Goal: Information Seeking & Learning: Compare options

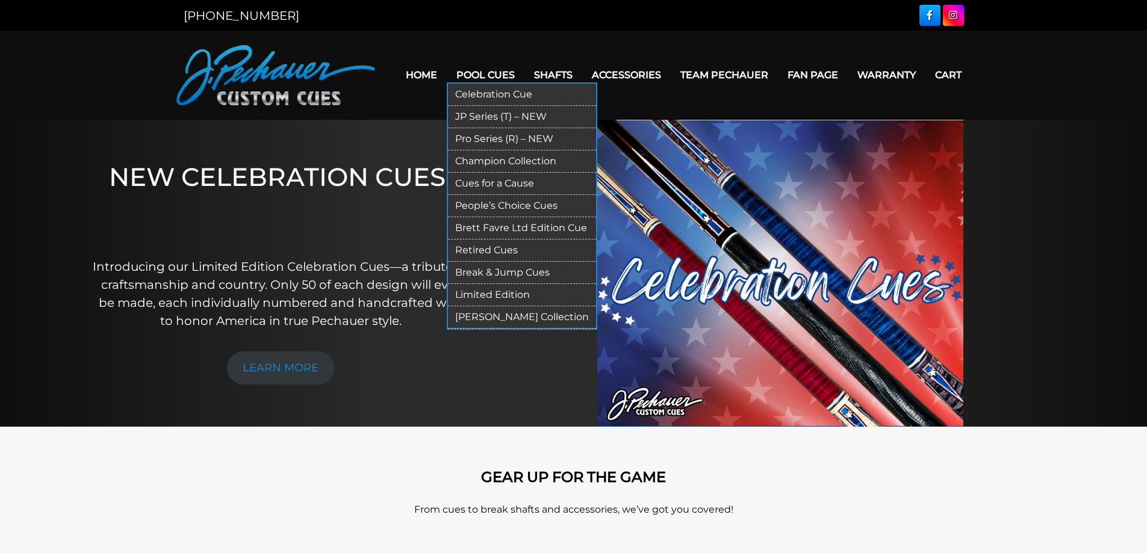
click at [546, 136] on link "Pro Series (R) – NEW" at bounding box center [522, 139] width 148 height 22
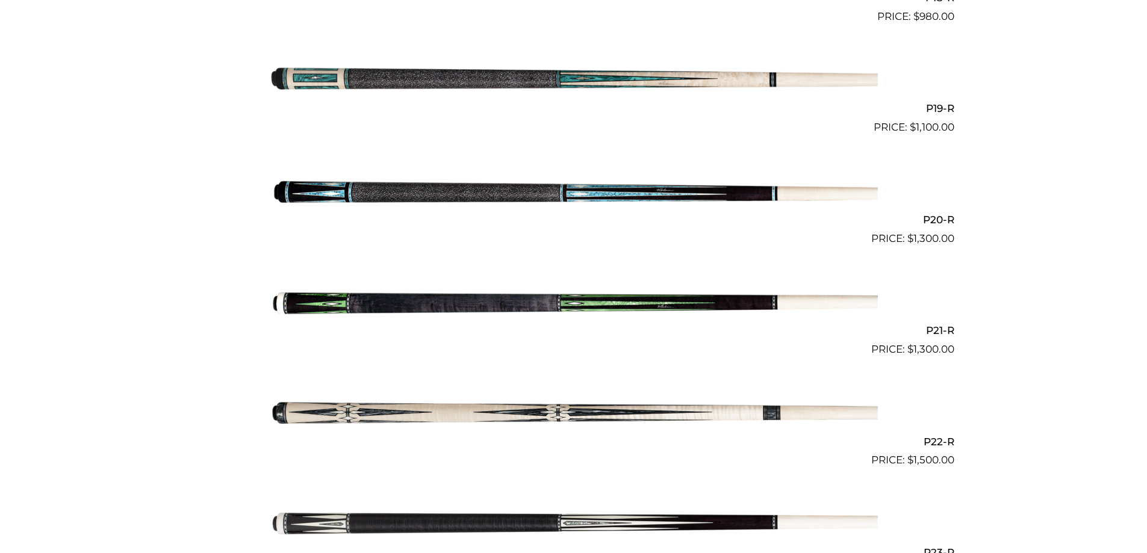
scroll to position [2363, 0]
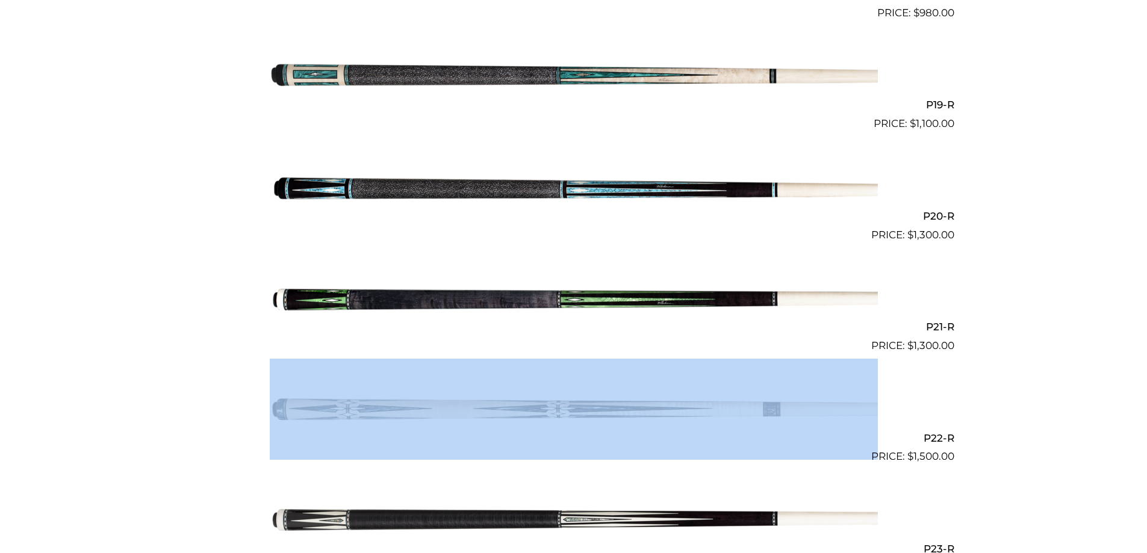
drag, startPoint x: 961, startPoint y: 441, endPoint x: 893, endPoint y: 442, distance: 68.1
click at [949, 438] on h2 "P22-R" at bounding box center [573, 438] width 761 height 22
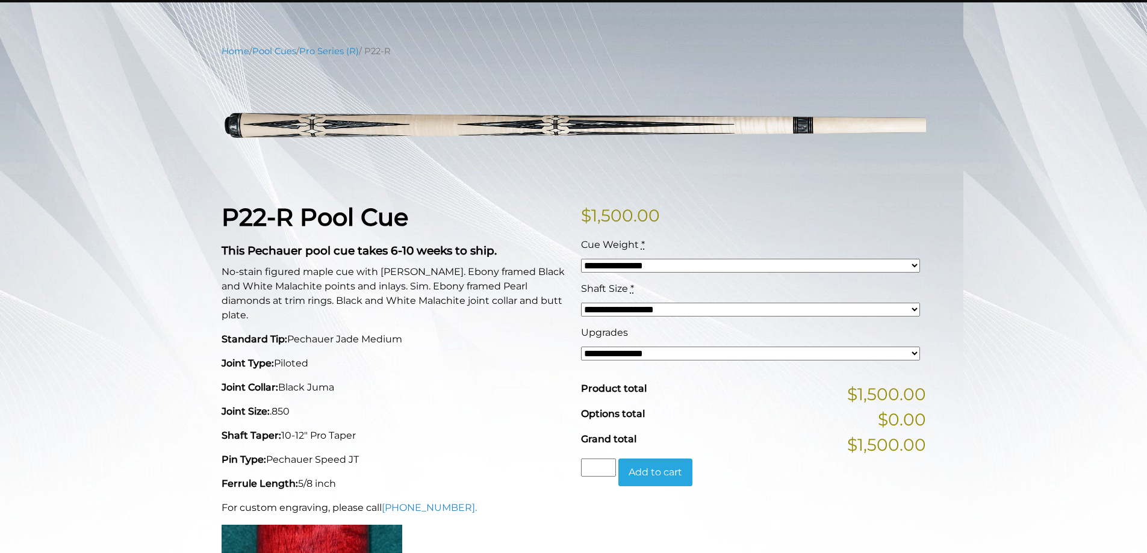
scroll to position [120, 0]
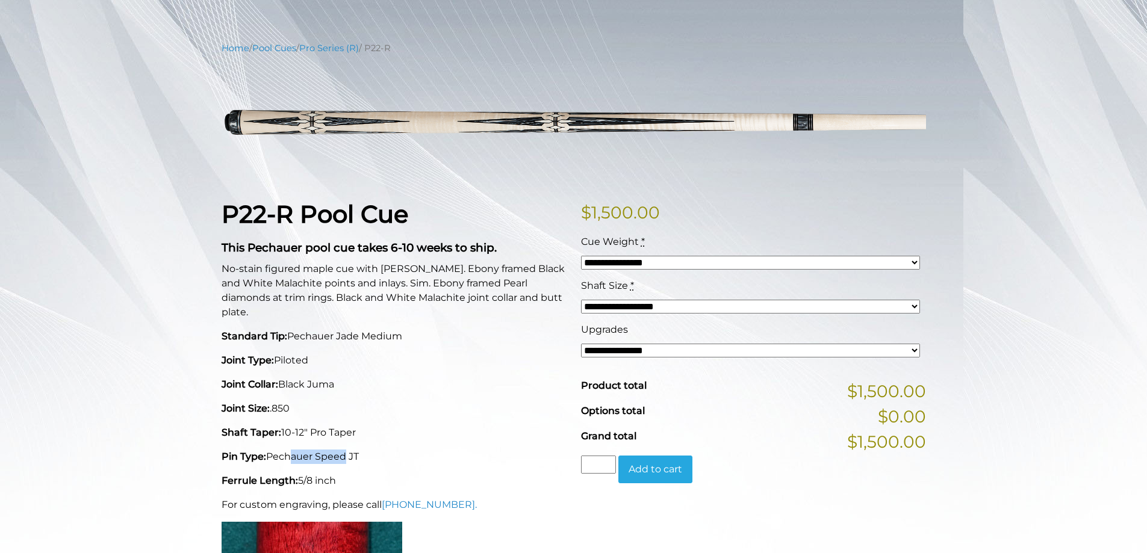
drag, startPoint x: 343, startPoint y: 444, endPoint x: 284, endPoint y: 444, distance: 59.6
click at [284, 450] on p "Pin Type: Pechauer Speed JT" at bounding box center [394, 457] width 345 height 14
click at [417, 426] on p "Shaft Taper: 10-12" Pro Taper" at bounding box center [394, 433] width 345 height 14
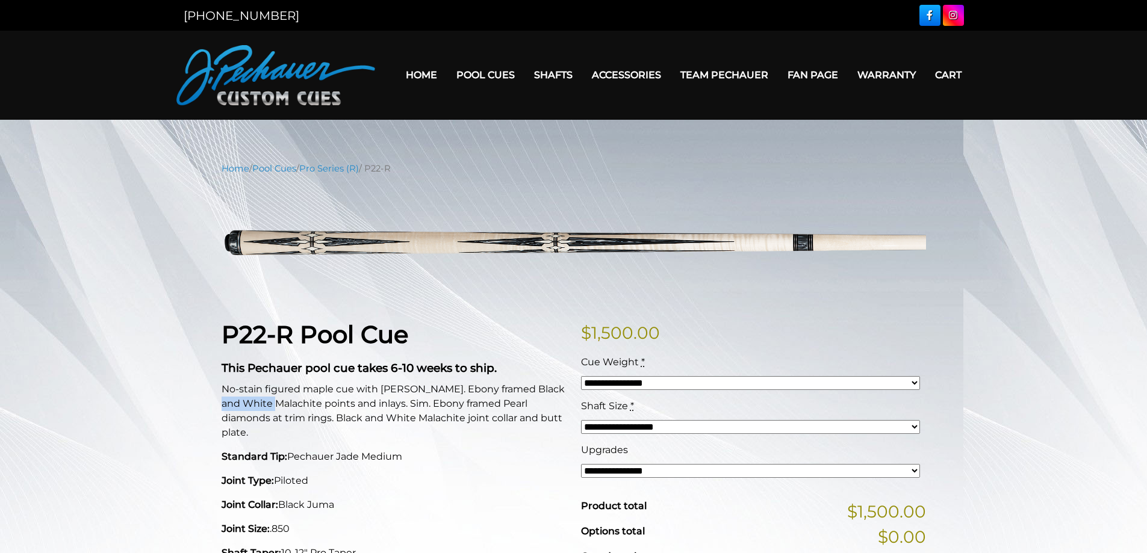
drag, startPoint x: 270, startPoint y: 407, endPoint x: 222, endPoint y: 407, distance: 47.6
click at [222, 407] on p "No-stain figured maple cue with [PERSON_NAME]. Ebony framed Black and White Mal…" at bounding box center [394, 411] width 345 height 58
copy p "Malachite"
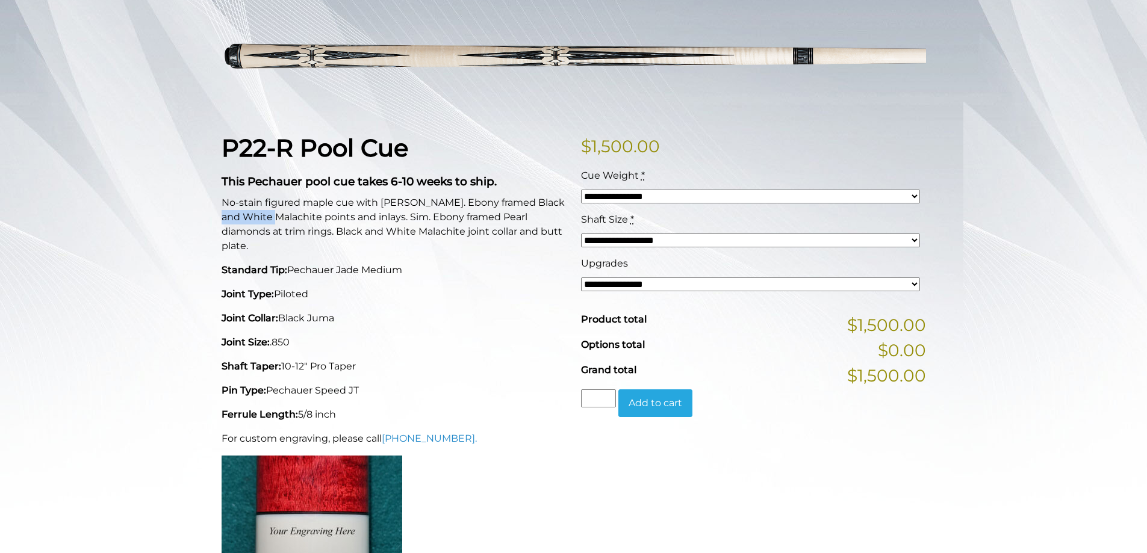
scroll to position [186, 0]
click at [468, 367] on div "P22-R Pool Cue This Pechauer pool cue takes 6-10 weeks to ship. No-stain figure…" at bounding box center [394, 371] width 360 height 475
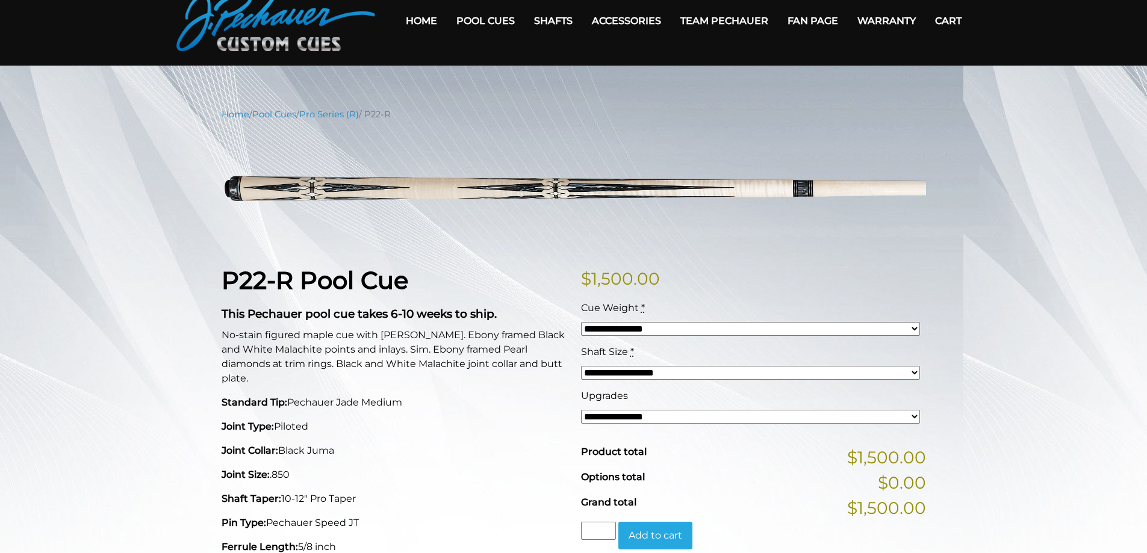
scroll to position [50, 0]
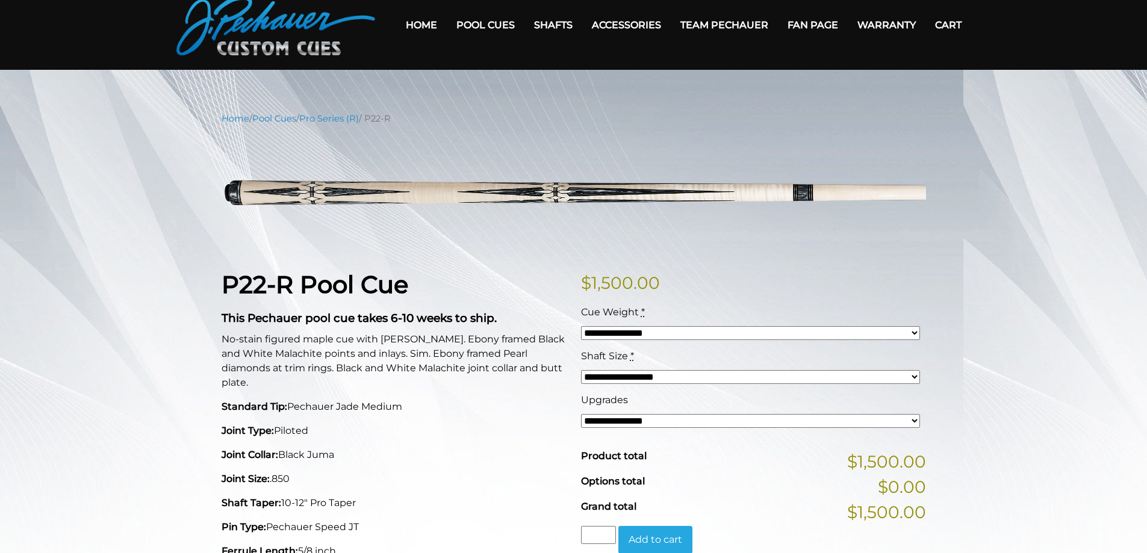
drag, startPoint x: 655, startPoint y: 279, endPoint x: 575, endPoint y: 297, distance: 81.5
click at [575, 297] on div "**********" at bounding box center [754, 507] width 360 height 475
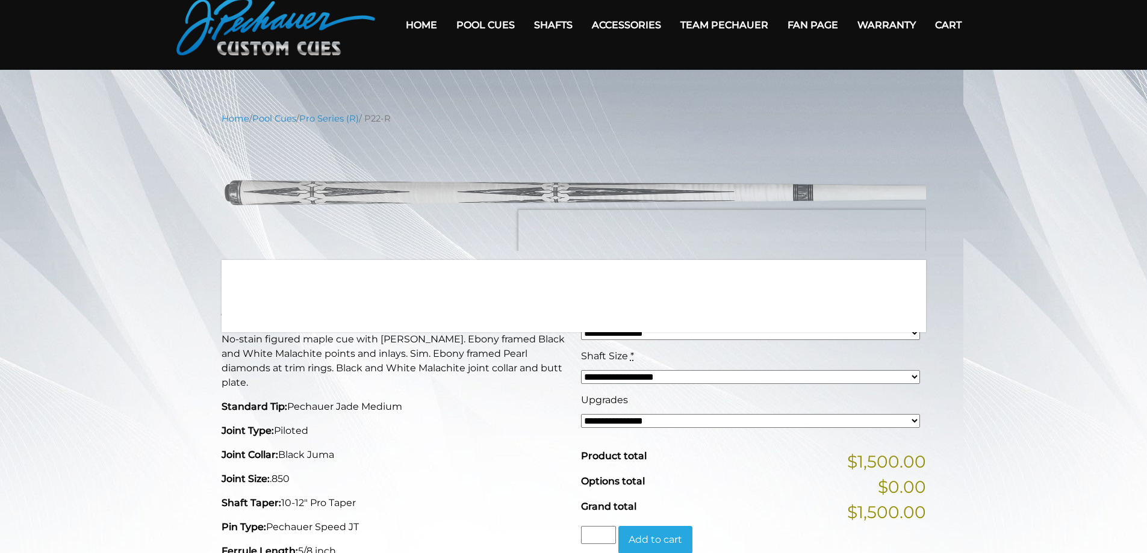
click at [761, 245] on img at bounding box center [574, 192] width 705 height 117
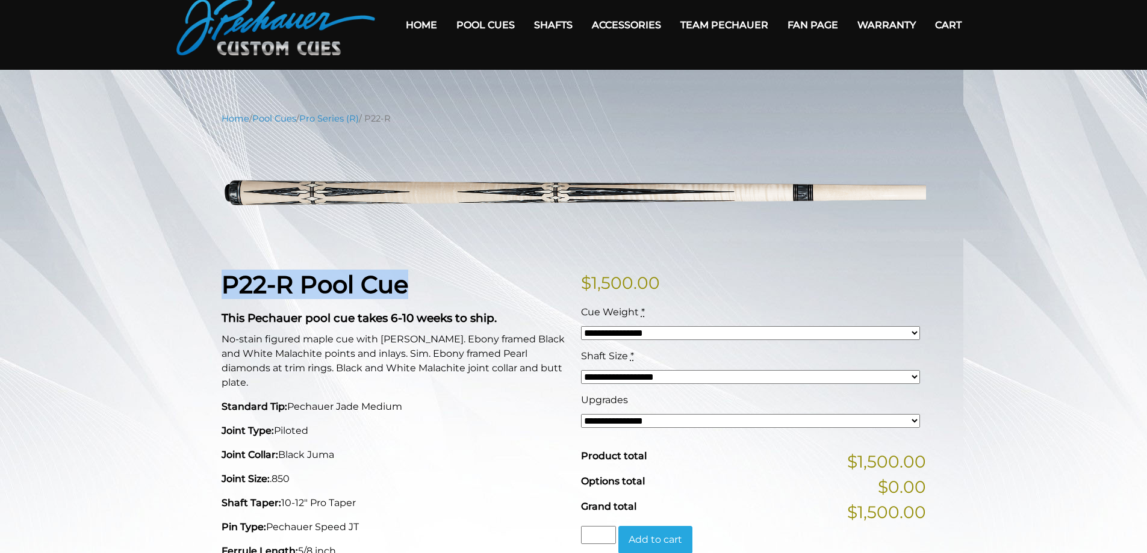
drag, startPoint x: 413, startPoint y: 290, endPoint x: 218, endPoint y: 290, distance: 194.5
click at [218, 290] on div "P22-R Pool Cue This Pechauer pool cue takes 6-10 weeks to ship. No-stain figure…" at bounding box center [394, 507] width 360 height 475
copy strong "P22-R Pool Cue"
click at [481, 233] on img at bounding box center [574, 192] width 705 height 117
click at [1036, 92] on main "**********" at bounding box center [573, 551] width 1147 height 963
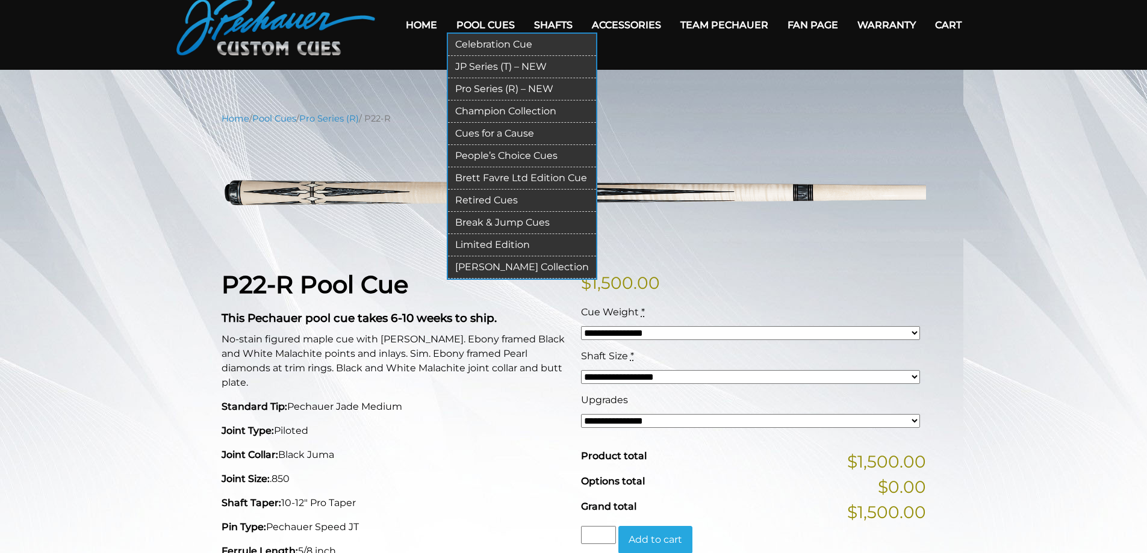
click at [512, 68] on link "JP Series (T) – NEW" at bounding box center [522, 67] width 148 height 22
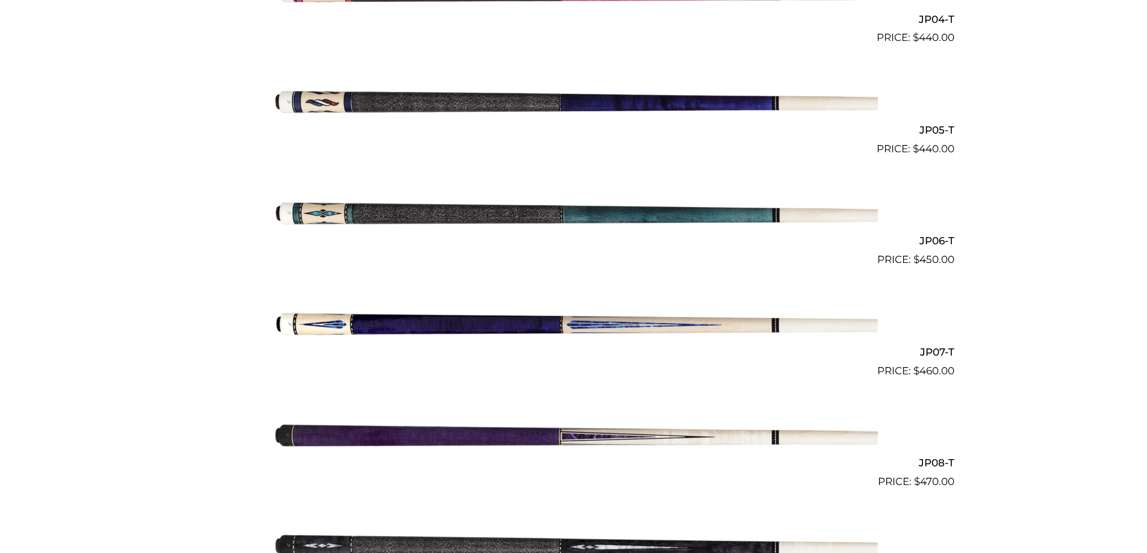
scroll to position [786, 0]
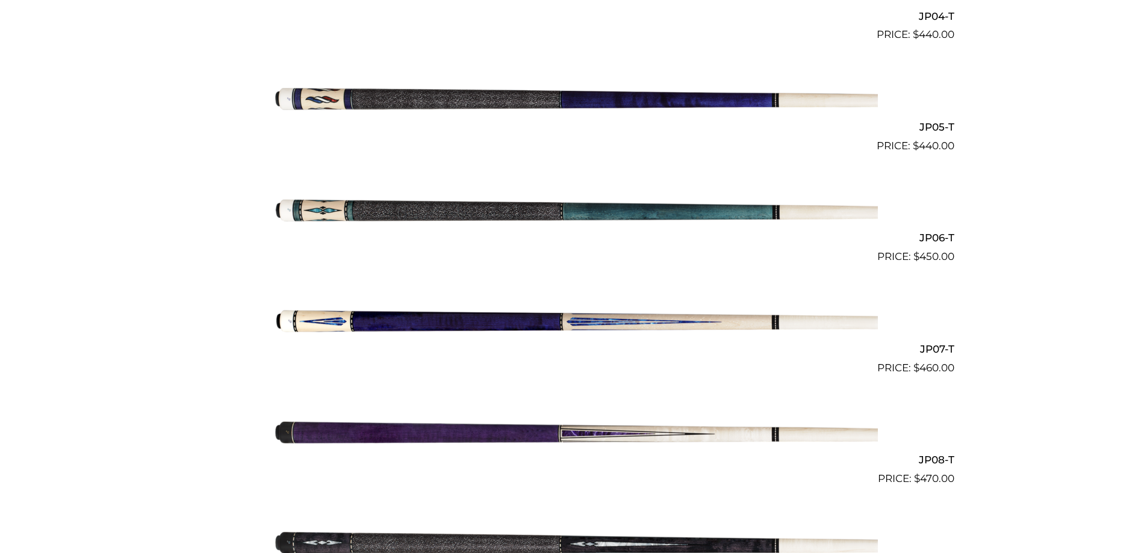
click at [647, 434] on img at bounding box center [574, 431] width 608 height 101
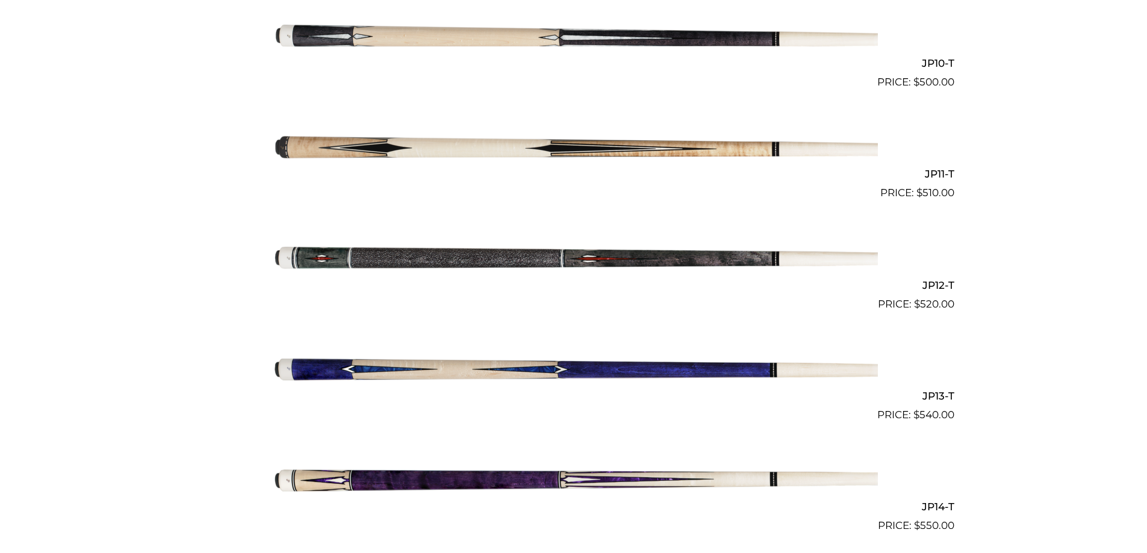
scroll to position [1408, 0]
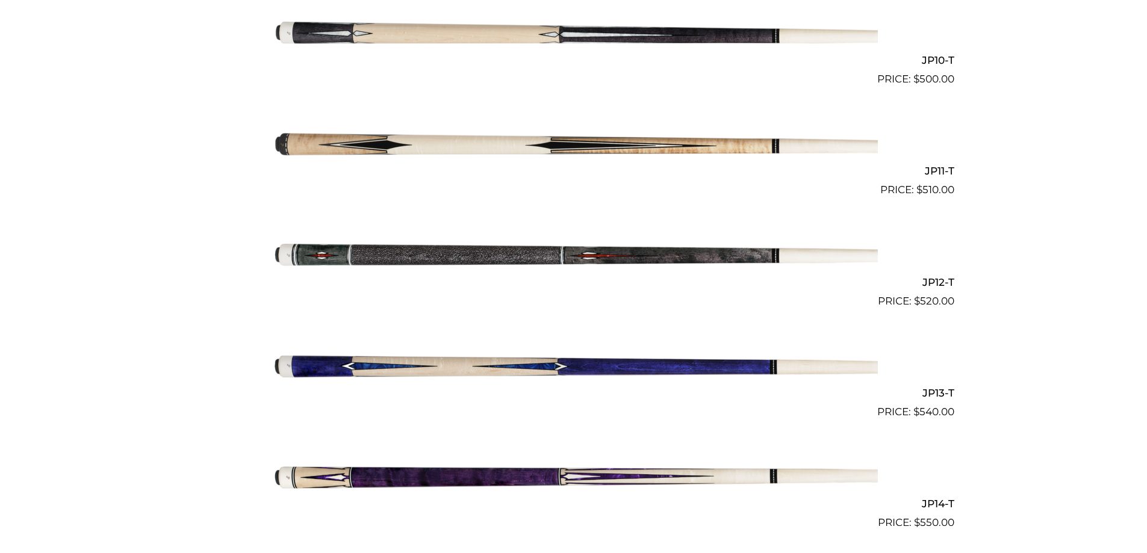
click at [666, 475] on img at bounding box center [574, 475] width 608 height 101
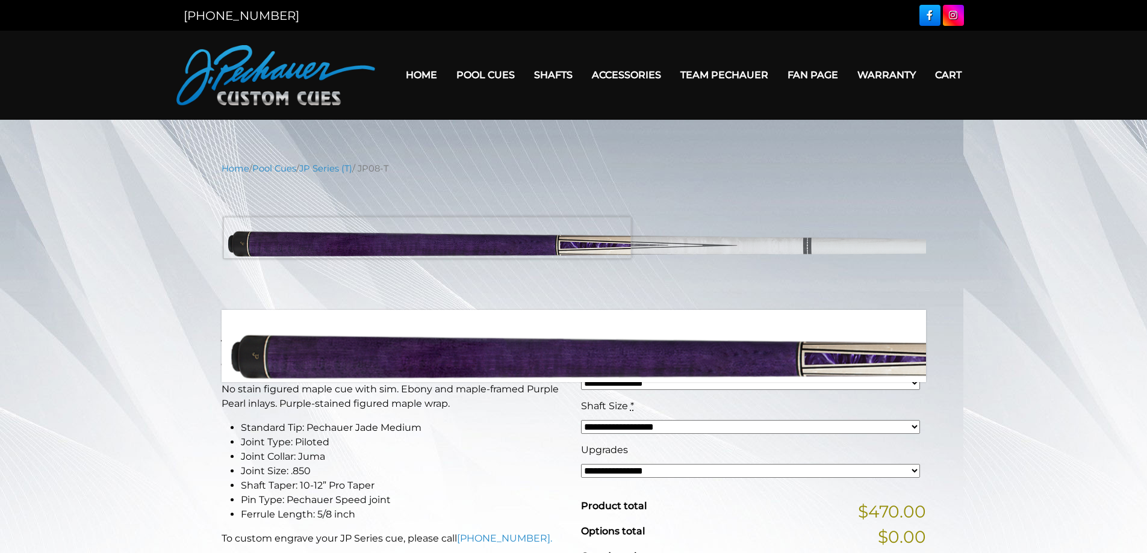
click at [427, 238] on img at bounding box center [574, 242] width 705 height 117
